Goal: Task Accomplishment & Management: Manage account settings

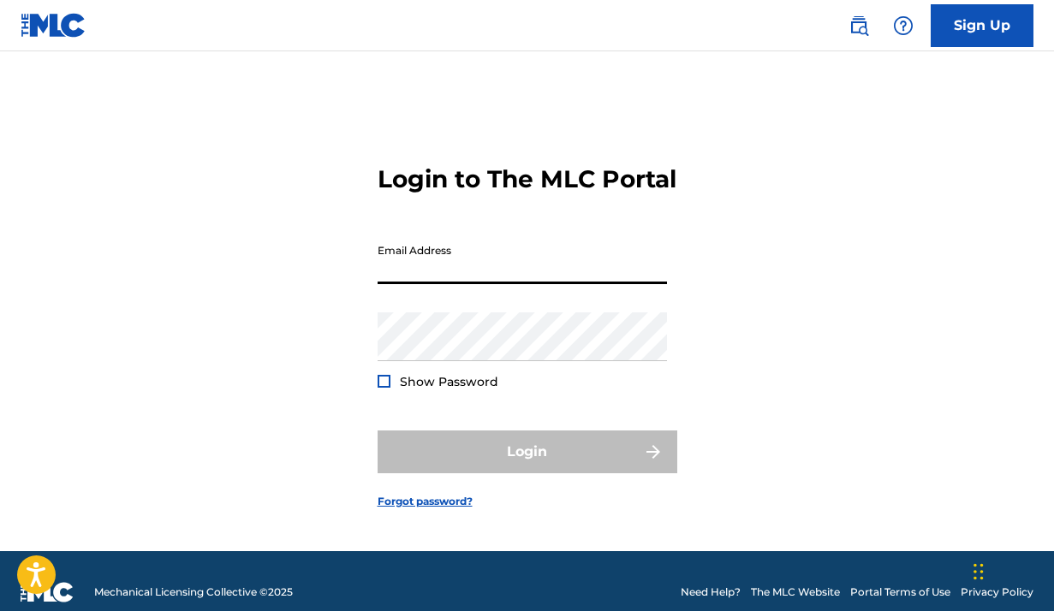
click at [473, 277] on input "Email Address" at bounding box center [522, 259] width 289 height 49
type input "[EMAIL_ADDRESS][DOMAIN_NAME]"
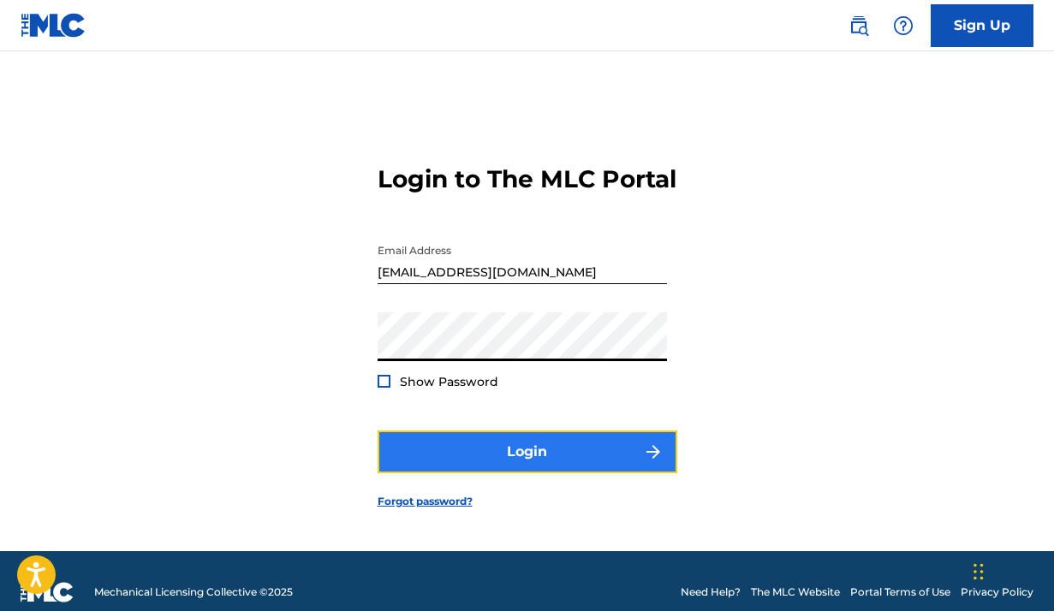
click at [509, 467] on button "Login" at bounding box center [528, 452] width 300 height 43
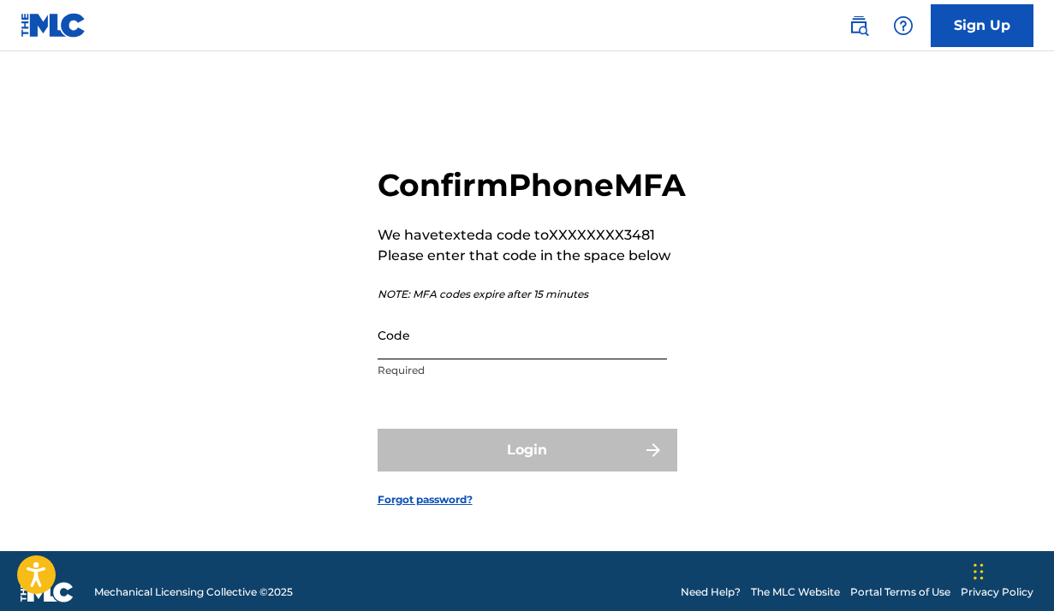
click at [471, 360] on input "Code" at bounding box center [522, 335] width 289 height 49
paste input "007785"
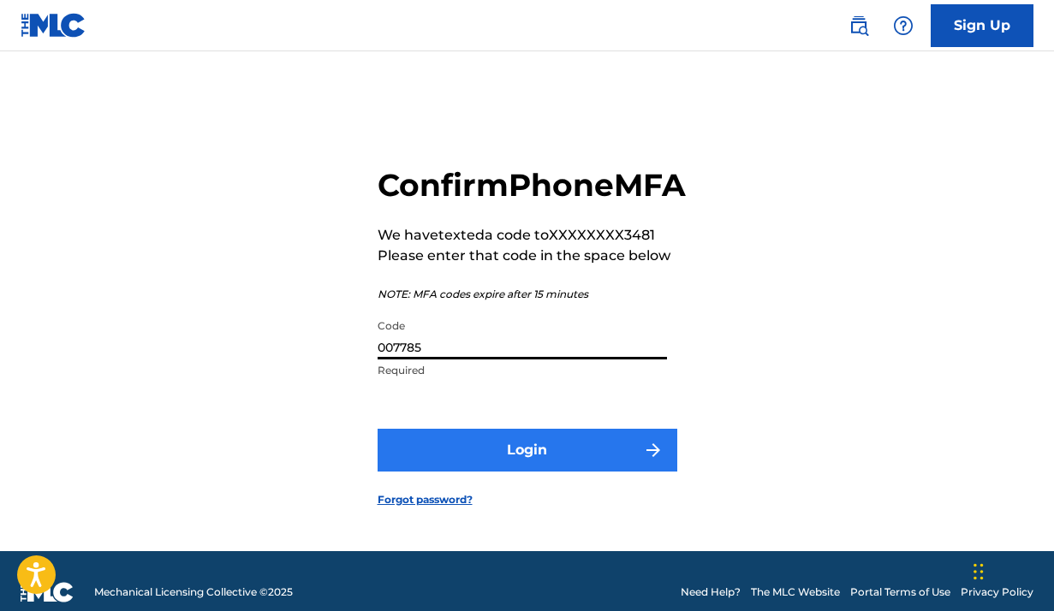
type input "007785"
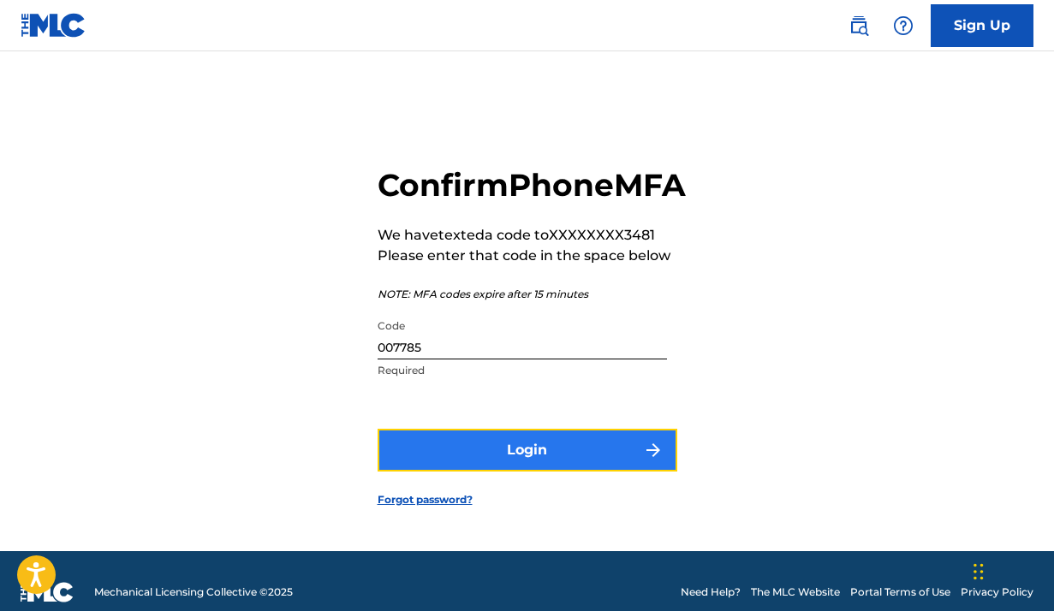
click at [495, 472] on button "Login" at bounding box center [528, 450] width 300 height 43
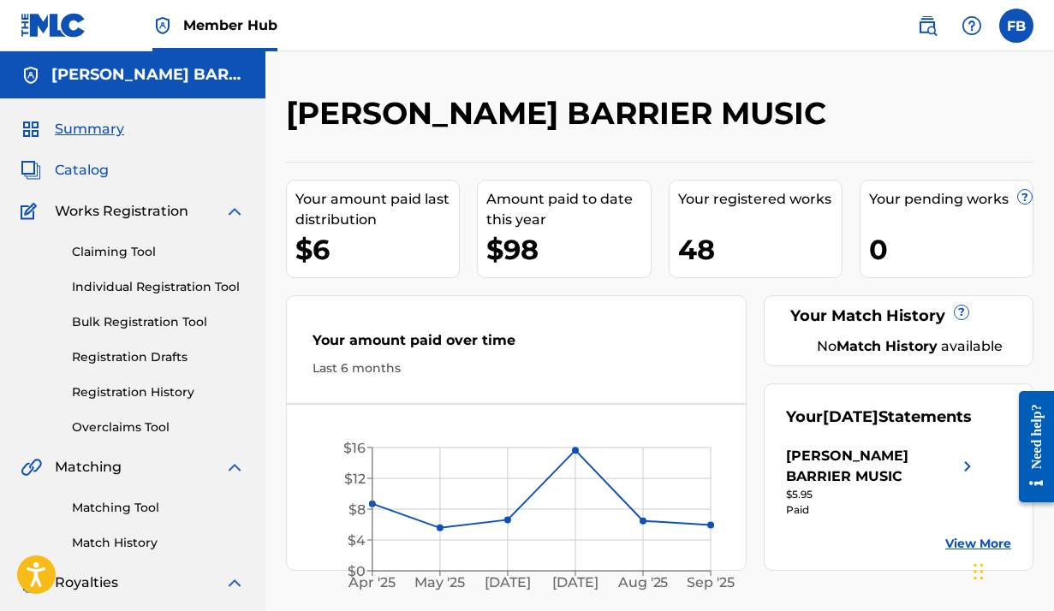
click at [81, 169] on span "Catalog" at bounding box center [82, 170] width 54 height 21
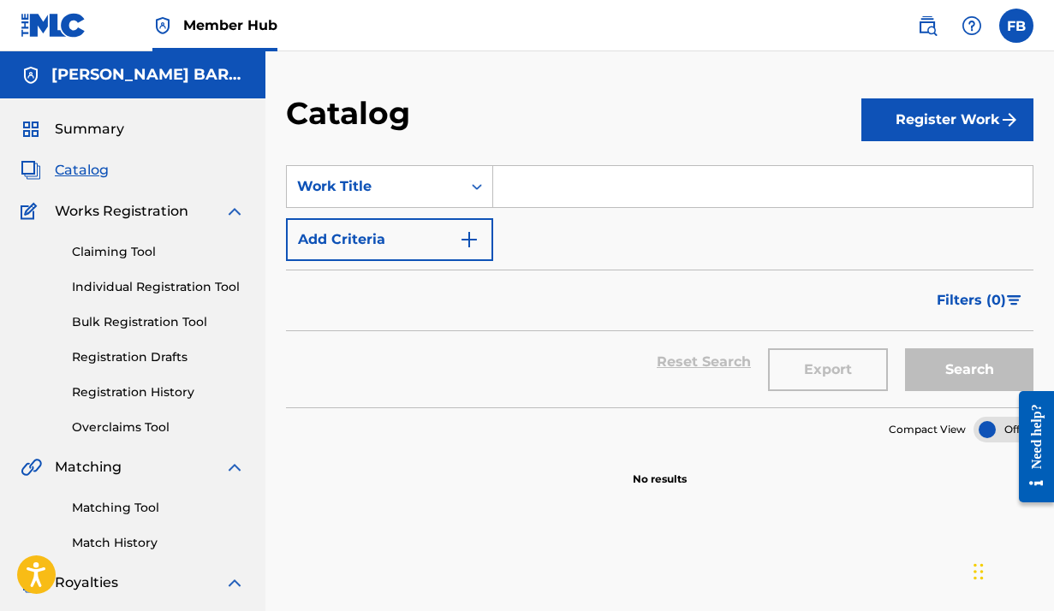
click at [70, 175] on span "Catalog" at bounding box center [82, 170] width 54 height 21
click at [1014, 29] on label at bounding box center [1016, 26] width 34 height 34
click at [1016, 26] on input "FB Frank Barrier scottbarriermusic@gmail.com Notification Preferences Profile L…" at bounding box center [1016, 26] width 0 height 0
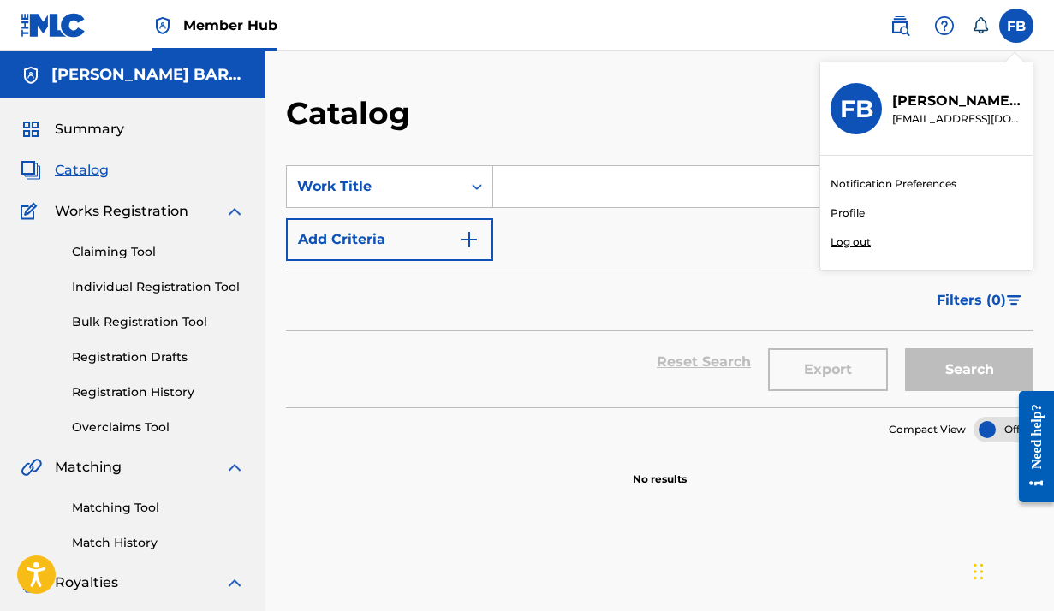
click at [855, 235] on p "Log out" at bounding box center [850, 242] width 40 height 15
click at [1016, 26] on input "FB Frank Barrier scottbarriermusic@gmail.com Notification Preferences Profile L…" at bounding box center [1016, 26] width 0 height 0
